Goal: Find specific page/section: Find specific page/section

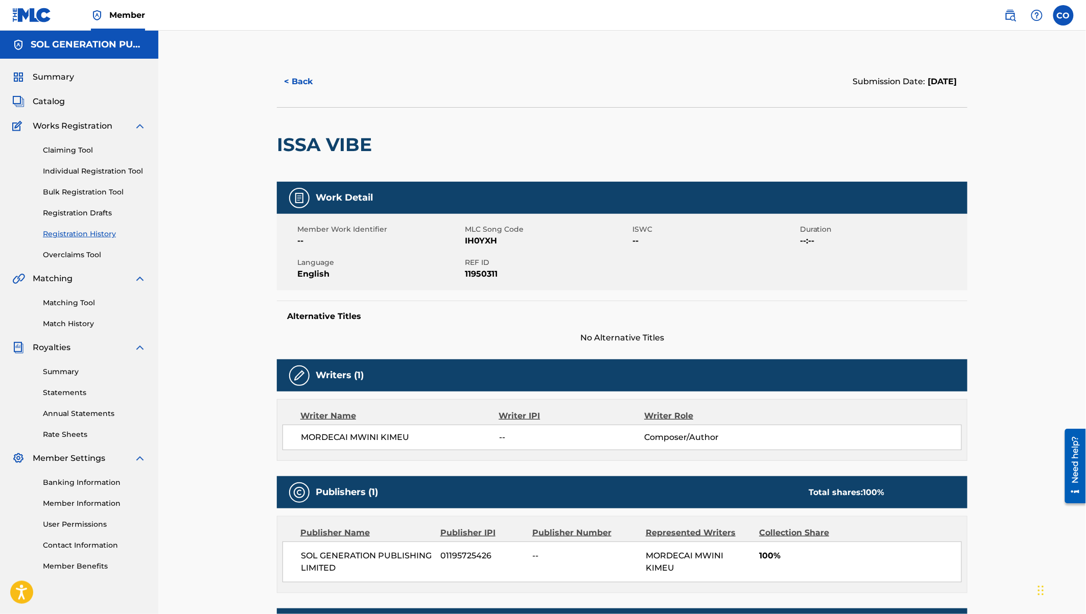
click at [296, 76] on button "< Back" at bounding box center [307, 82] width 61 height 26
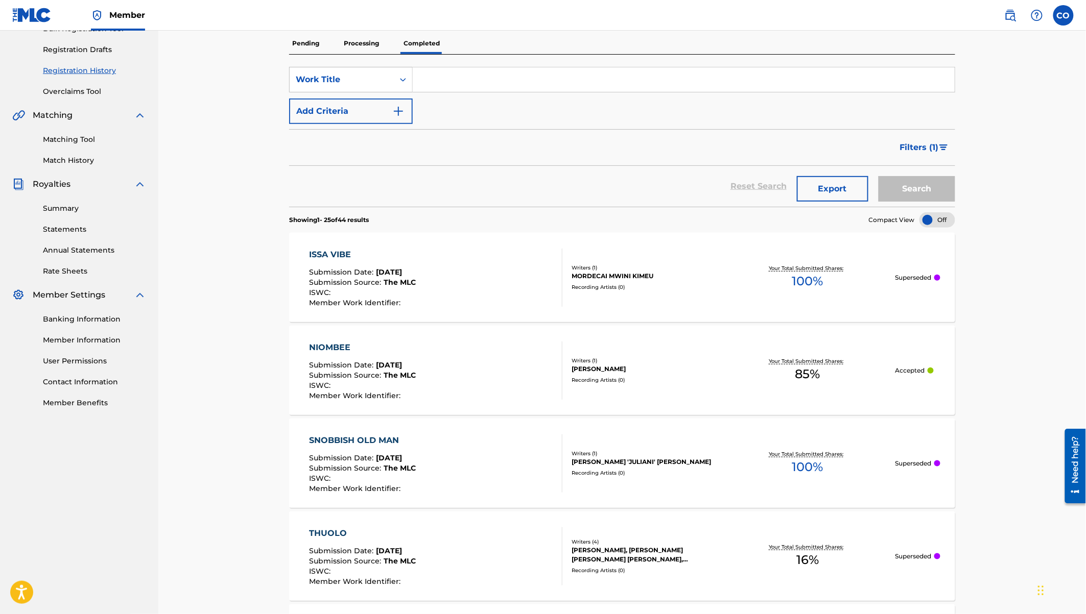
scroll to position [169, 0]
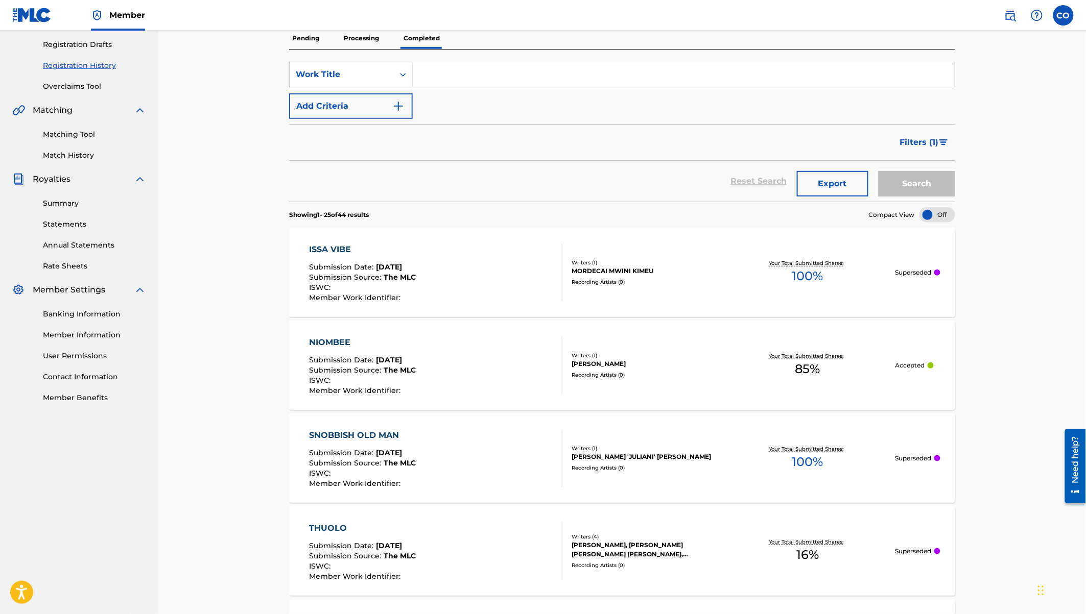
click at [613, 252] on div "ISSA VIBE Submission Date : [DATE] Submission Source : The MLC ISWC : Member Wo…" at bounding box center [622, 272] width 666 height 89
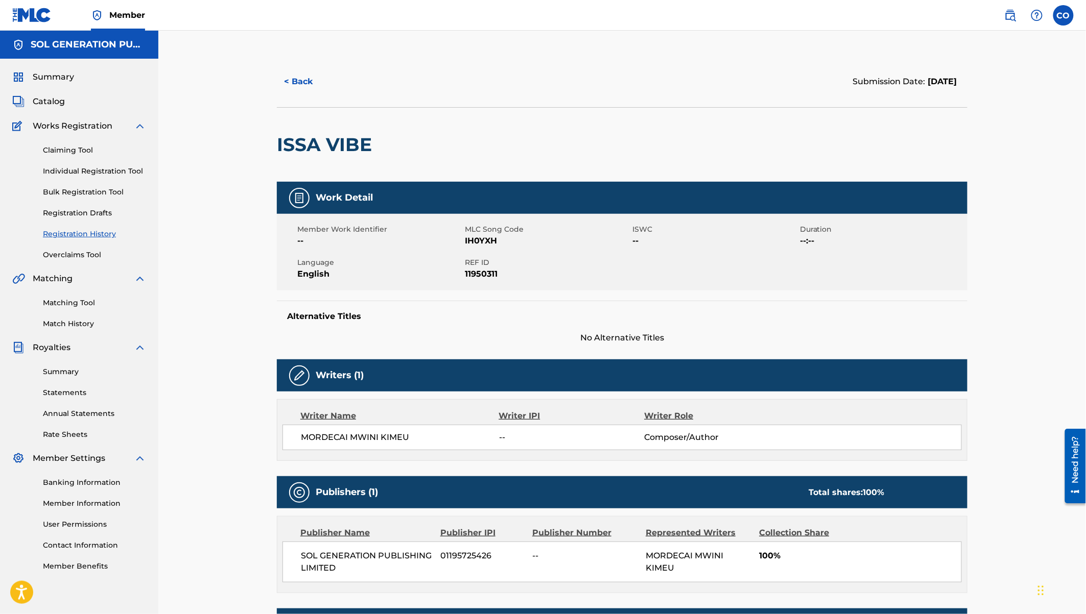
scroll to position [147, 0]
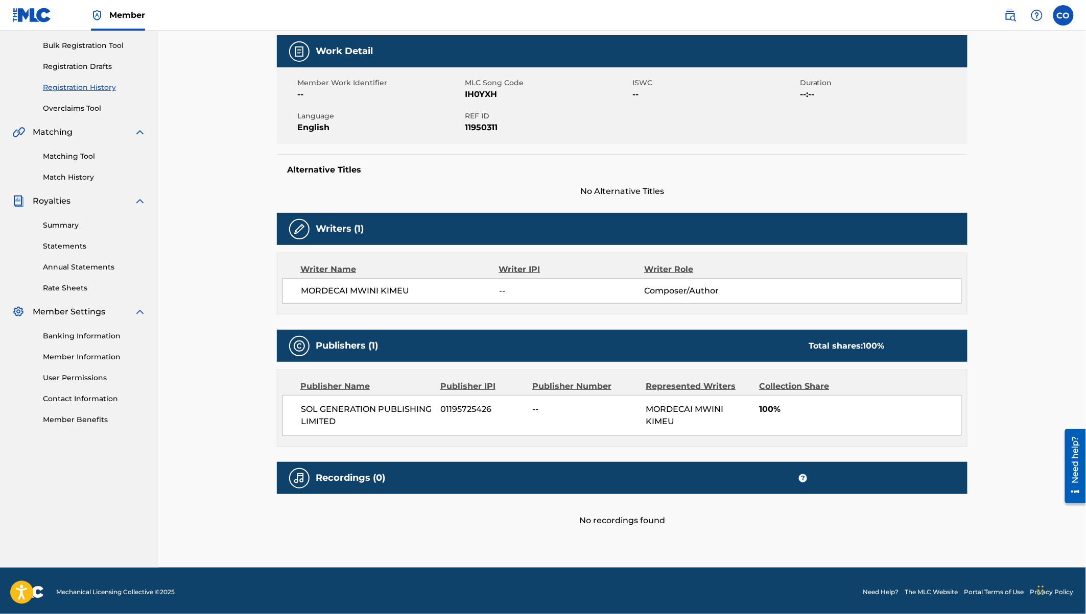
click at [618, 488] on div "Recordings (0) ?" at bounding box center [622, 478] width 690 height 32
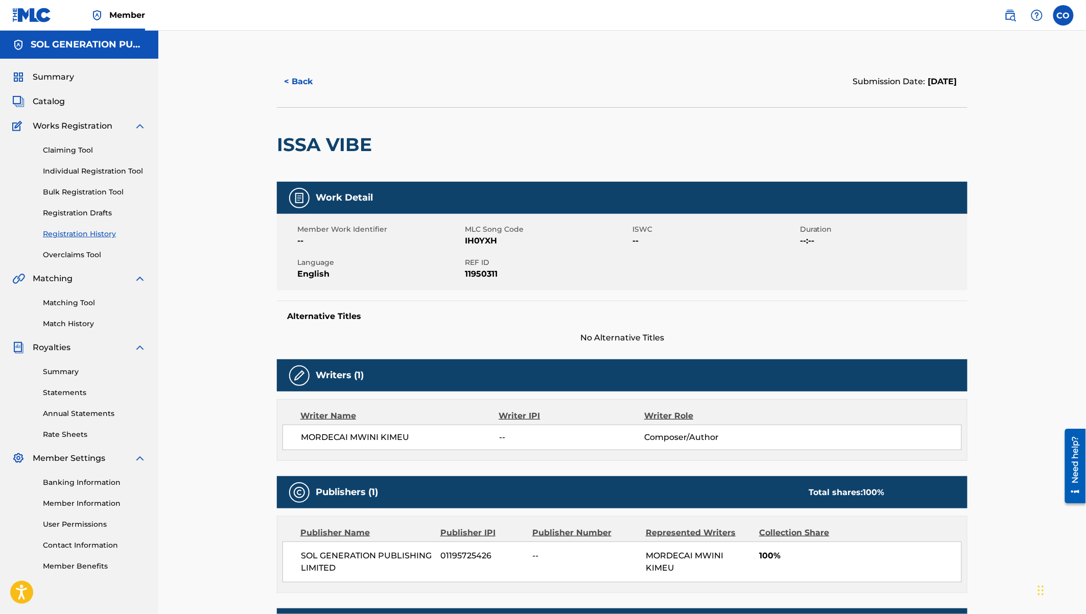
click at [301, 77] on button "< Back" at bounding box center [307, 82] width 61 height 26
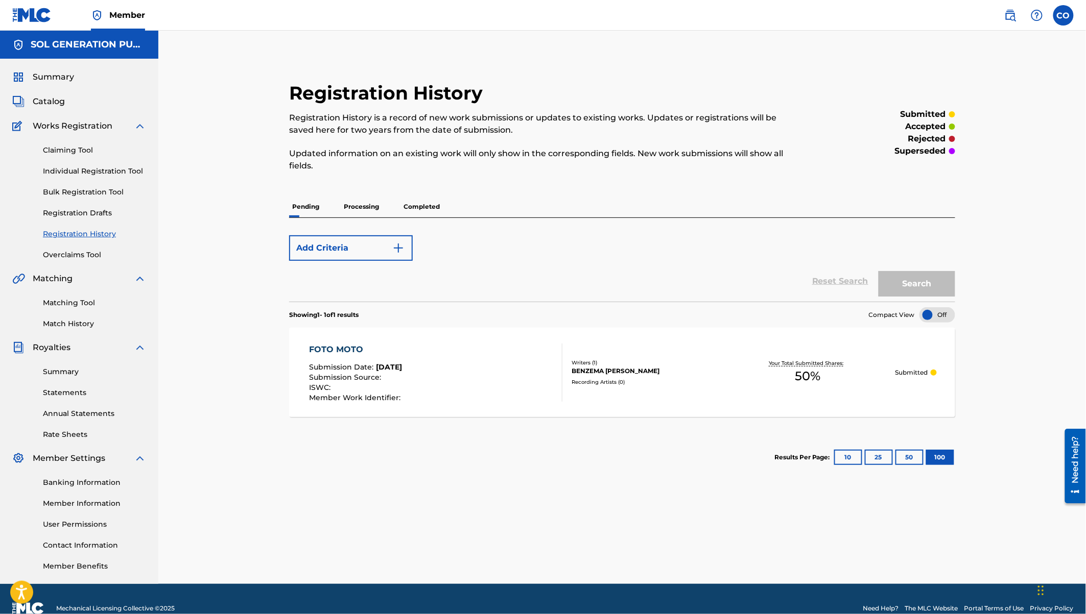
scroll to position [18, 0]
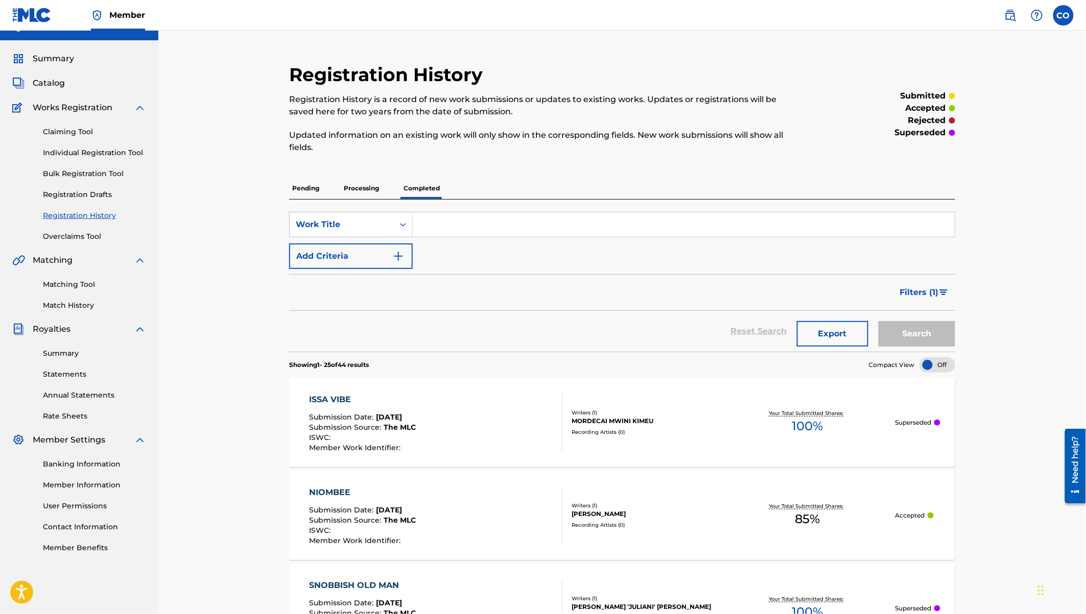
click at [53, 79] on span "Catalog" at bounding box center [49, 83] width 32 height 12
